Goal: Information Seeking & Learning: Learn about a topic

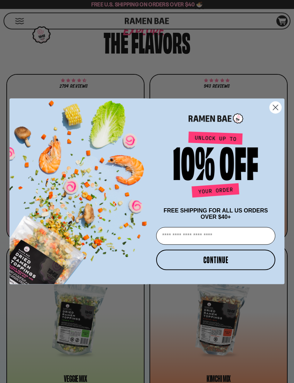
scroll to position [388, 0]
click at [276, 113] on circle "Close dialog" at bounding box center [276, 108] width 12 height 12
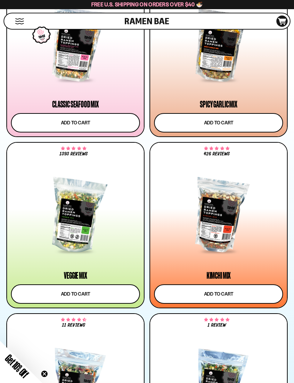
scroll to position [489, 0]
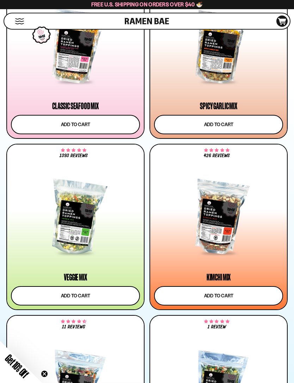
click at [39, 51] on div at bounding box center [75, 46] width 129 height 73
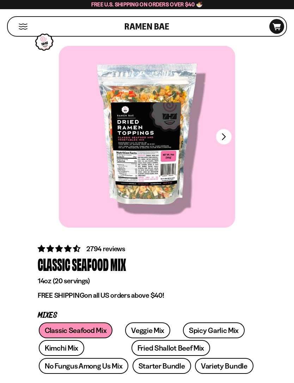
click at [231, 134] on div at bounding box center [147, 137] width 176 height 182
click at [227, 139] on button "FADCB6FD-DFAB-4417-9F21-029242090B77" at bounding box center [224, 137] width 16 height 16
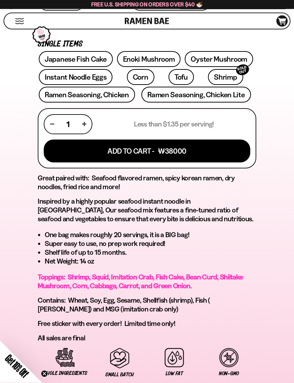
scroll to position [345, 0]
click at [55, 57] on link "Japanese Fish Cake" at bounding box center [76, 59] width 74 height 16
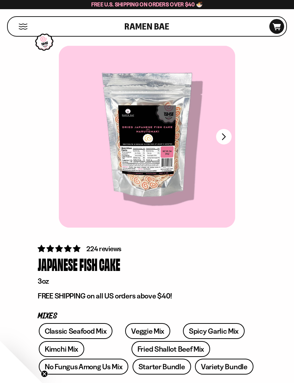
click at [224, 130] on button "FADCB6FD-DFAB-4417-9F21-029242090B77" at bounding box center [224, 137] width 16 height 16
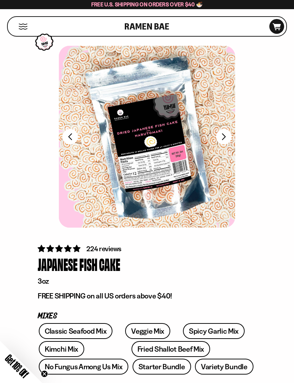
click at [227, 137] on button "FADCB6FD-DFAB-4417-9F21-029242090B77" at bounding box center [224, 137] width 16 height 16
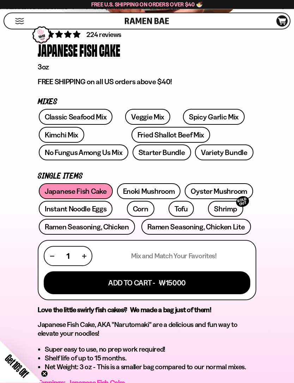
scroll to position [215, 0]
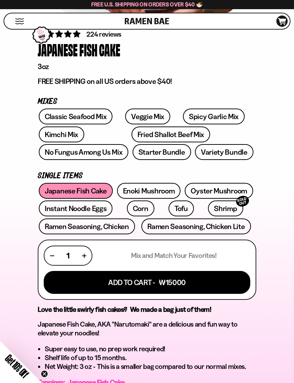
click at [156, 192] on link "Enoki Mushroom" at bounding box center [149, 191] width 64 height 16
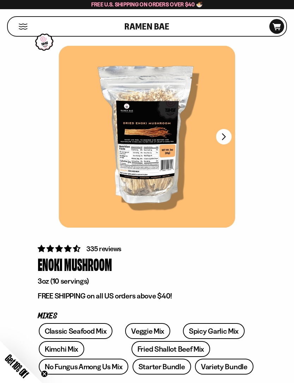
click at [230, 137] on button "FADCB6FD-DFAB-4417-9F21-029242090B77" at bounding box center [224, 137] width 16 height 16
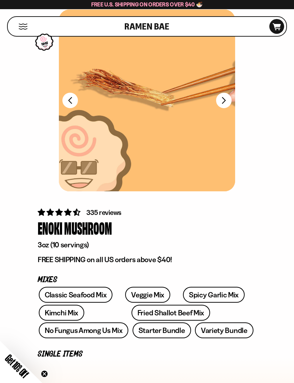
scroll to position [127, 0]
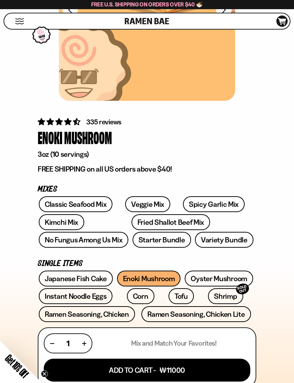
click at [224, 274] on link "Oyster Mushroom" at bounding box center [219, 279] width 68 height 16
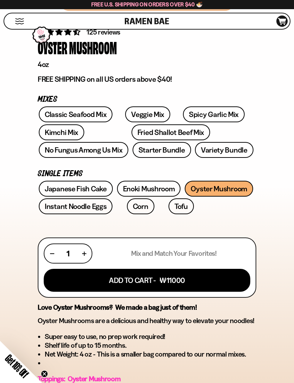
scroll to position [217, 0]
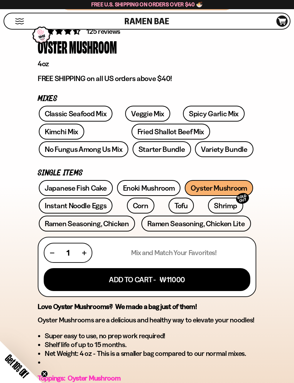
click at [90, 204] on link "Instant Noodle Eggs" at bounding box center [76, 206] width 74 height 16
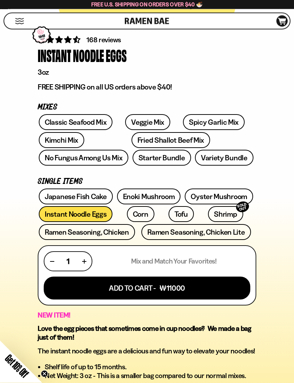
scroll to position [209, 0]
click at [135, 215] on link "Corn" at bounding box center [140, 214] width 27 height 16
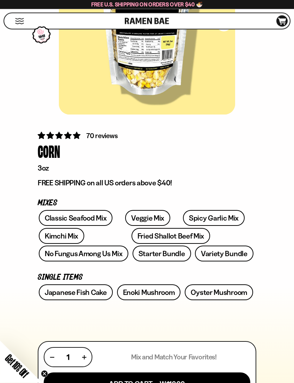
scroll to position [114, 0]
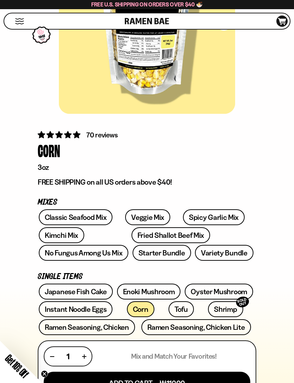
click at [144, 219] on link "Veggie Mix" at bounding box center [147, 217] width 45 height 16
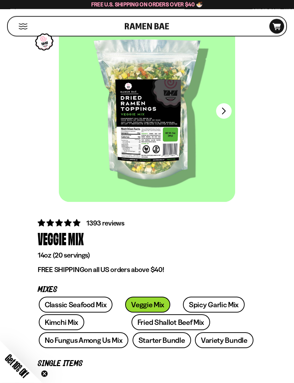
scroll to position [26, 0]
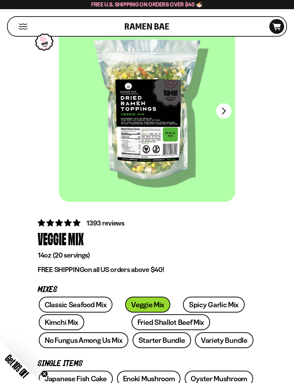
click at [202, 303] on link "Spicy Garlic Mix" at bounding box center [214, 305] width 62 height 16
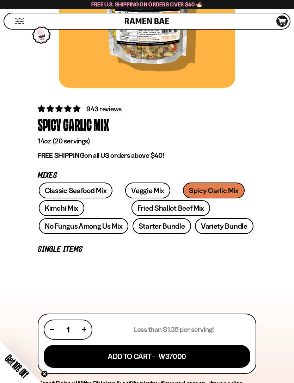
scroll to position [143, 0]
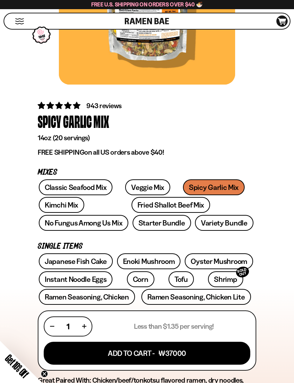
click at [54, 205] on link "Kimchi Mix" at bounding box center [61, 205] width 45 height 16
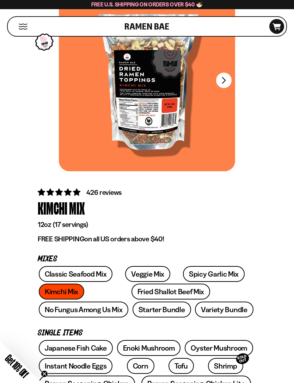
scroll to position [58, 0]
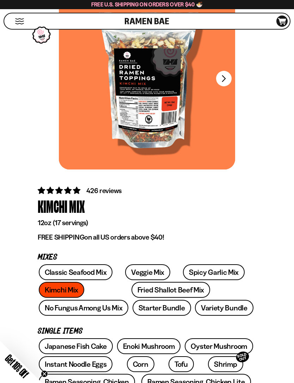
click at [147, 286] on link "Fried Shallot Beef Mix" at bounding box center [170, 290] width 79 height 16
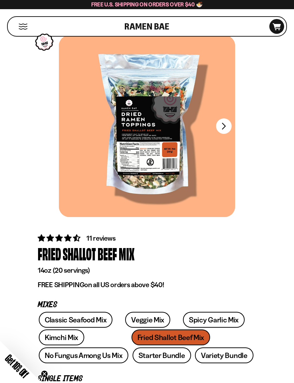
scroll to position [13, 0]
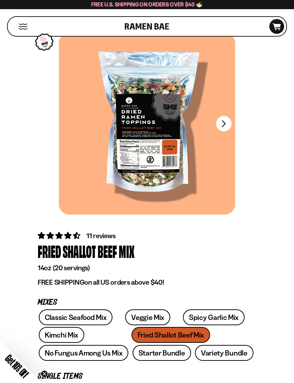
click at [128, 345] on link "No Fungus Among Us Mix" at bounding box center [83, 353] width 89 height 16
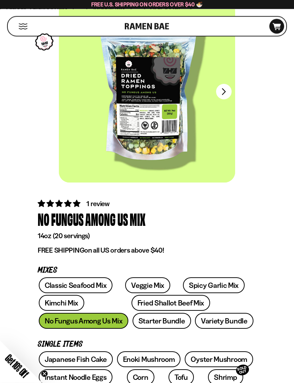
scroll to position [46, 0]
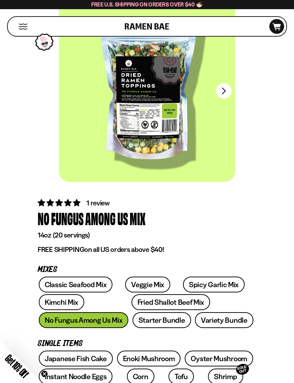
click at [132, 320] on link "Starter Bundle" at bounding box center [161, 320] width 58 height 16
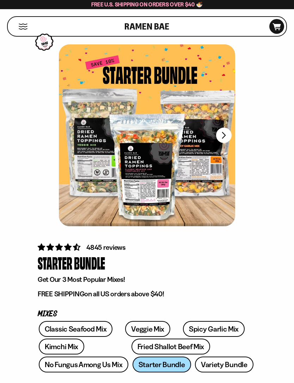
scroll to position [6, 0]
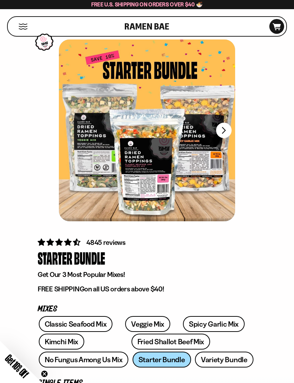
click at [195, 358] on link "Variety Bundle" at bounding box center [224, 360] width 58 height 16
click at [20, 22] on div "Shop" at bounding box center [67, 26] width 115 height 19
click at [23, 29] on button "Mobile Menu Trigger" at bounding box center [23, 27] width 10 height 6
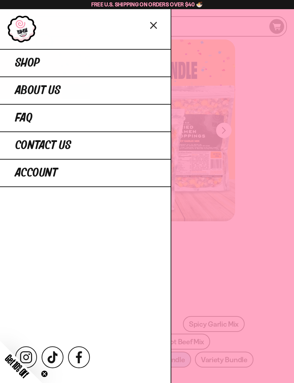
click at [238, 220] on div at bounding box center [147, 191] width 294 height 383
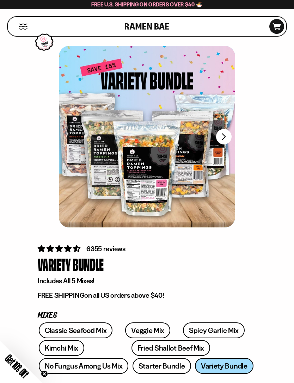
click at [79, 248] on span "4.63 stars" at bounding box center [76, 248] width 7 height 7
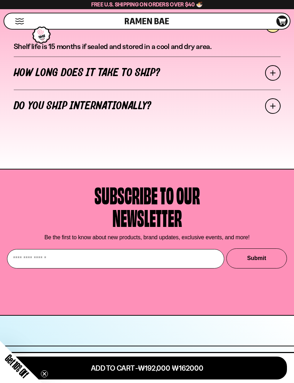
scroll to position [2975, 0]
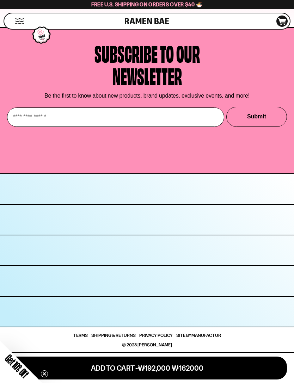
scroll to position [2739, 0]
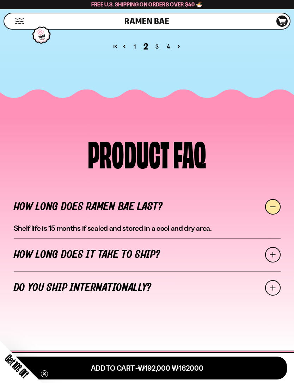
click at [157, 51] on link "3" at bounding box center [156, 46] width 11 height 8
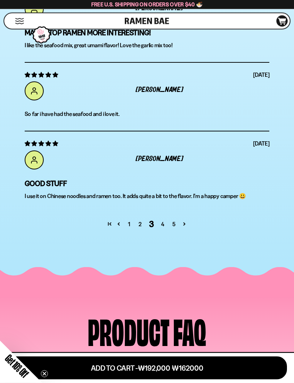
scroll to position [2601, 0]
